Goal: Task Accomplishment & Management: Use online tool/utility

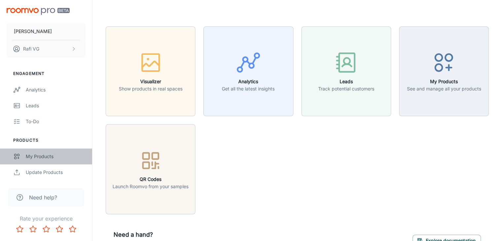
click at [41, 154] on div "My Products" at bounding box center [56, 156] width 60 height 7
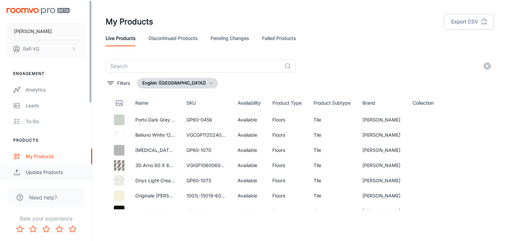
click at [40, 170] on div "Update Products" at bounding box center [56, 172] width 60 height 7
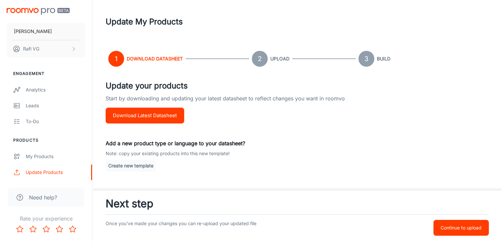
click at [151, 115] on button "Download Latest Datasheet" at bounding box center [145, 116] width 79 height 16
click at [455, 227] on p "Continue to upload" at bounding box center [461, 227] width 41 height 7
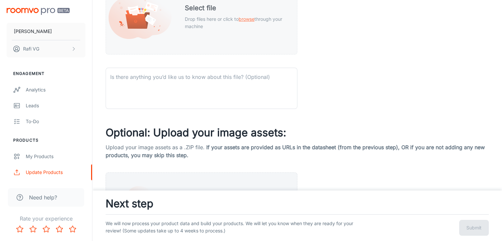
scroll to position [198, 0]
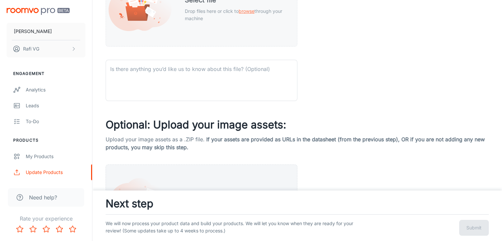
click at [191, 31] on div "Select file Drop files here or click to browse through your machine" at bounding box center [202, 8] width 192 height 76
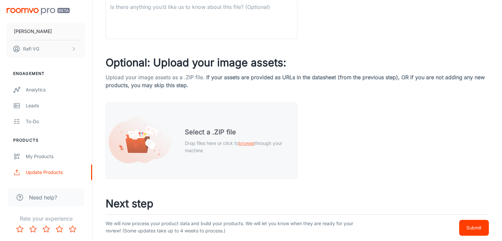
scroll to position [296, 0]
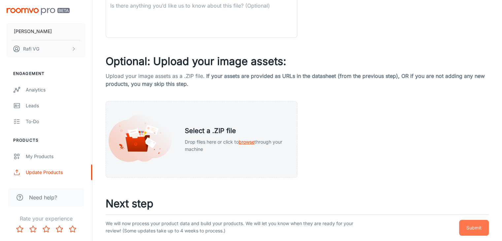
click at [464, 225] on button "Submit" at bounding box center [474, 228] width 30 height 16
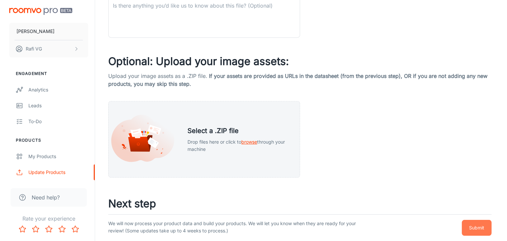
scroll to position [0, 0]
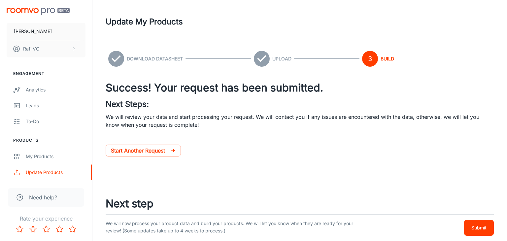
click at [478, 226] on p "Submit" at bounding box center [478, 227] width 15 height 7
